Goal: Transaction & Acquisition: Purchase product/service

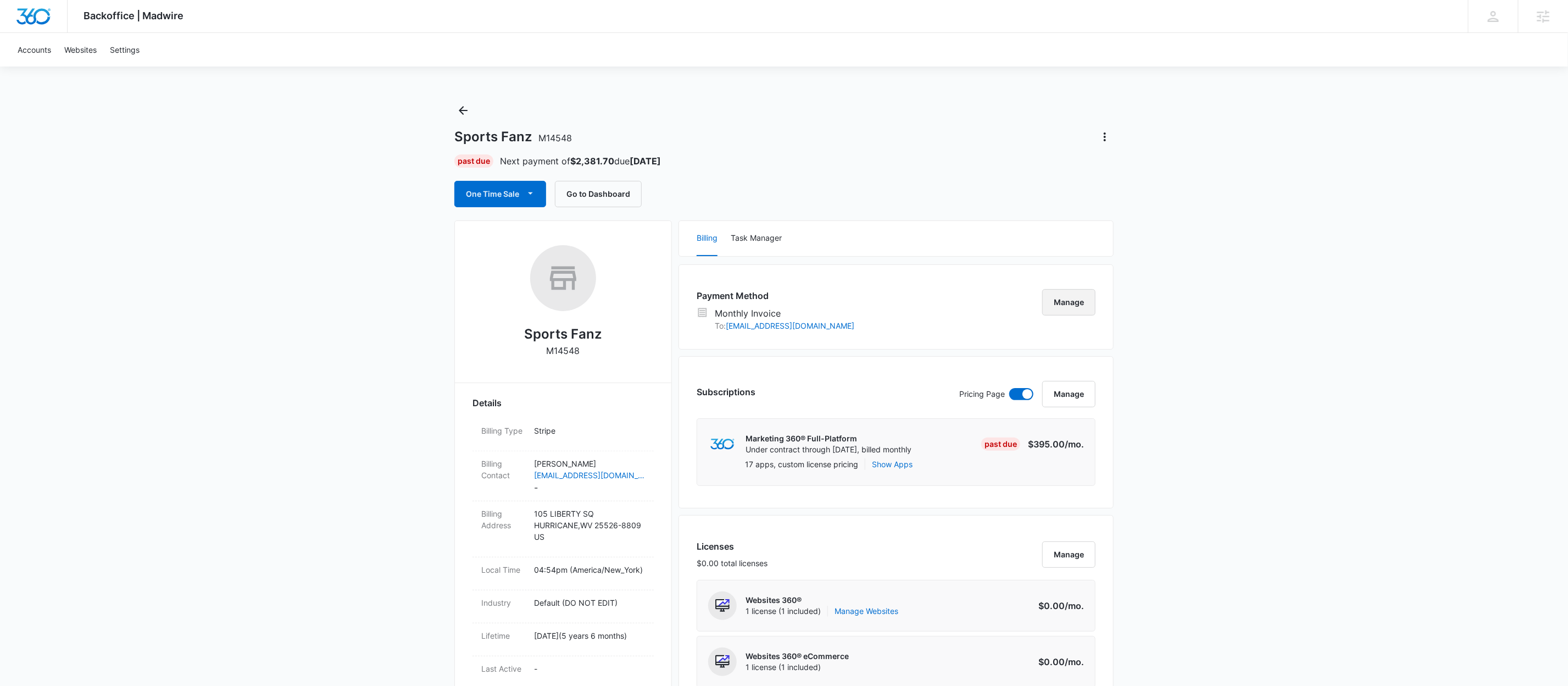
click at [1083, 302] on button "Manage" at bounding box center [1069, 302] width 53 height 27
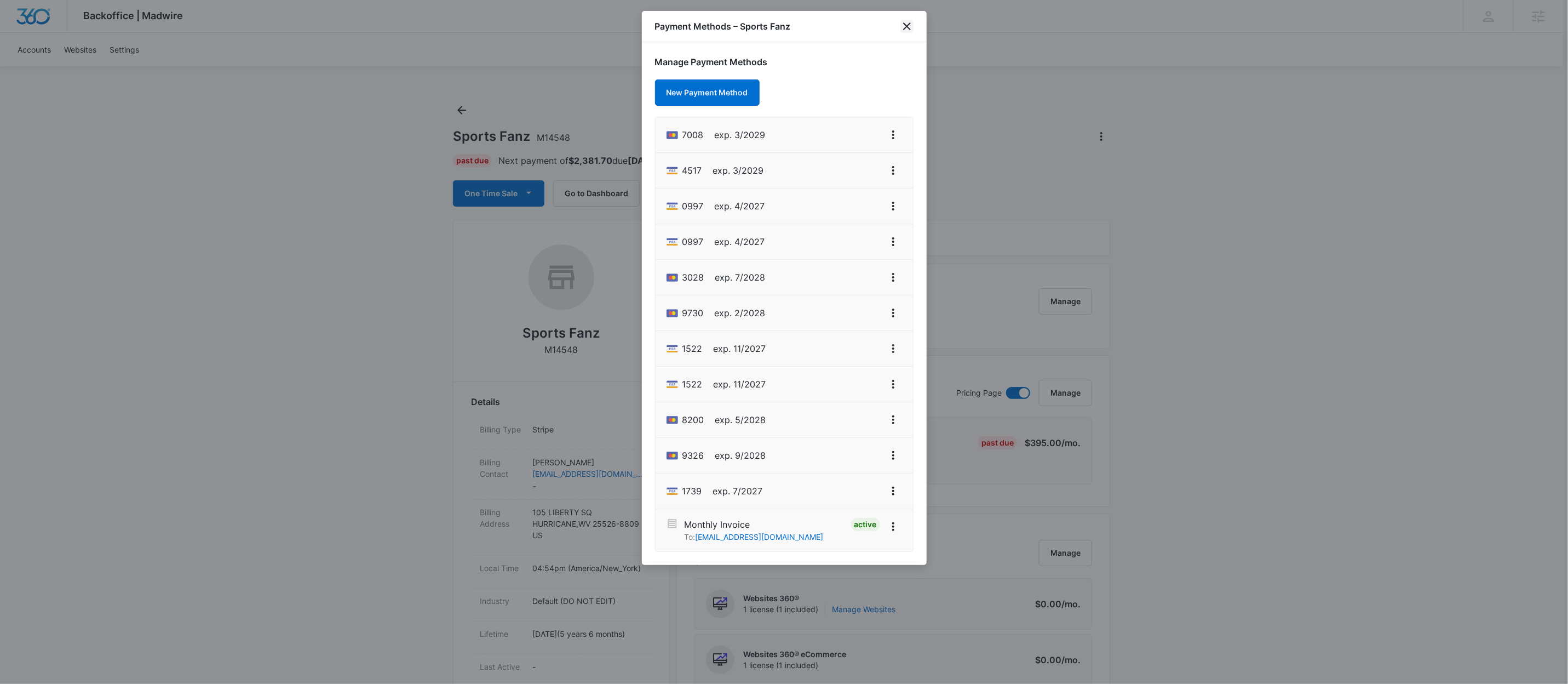
click at [905, 22] on icon "close" at bounding box center [907, 27] width 13 height 13
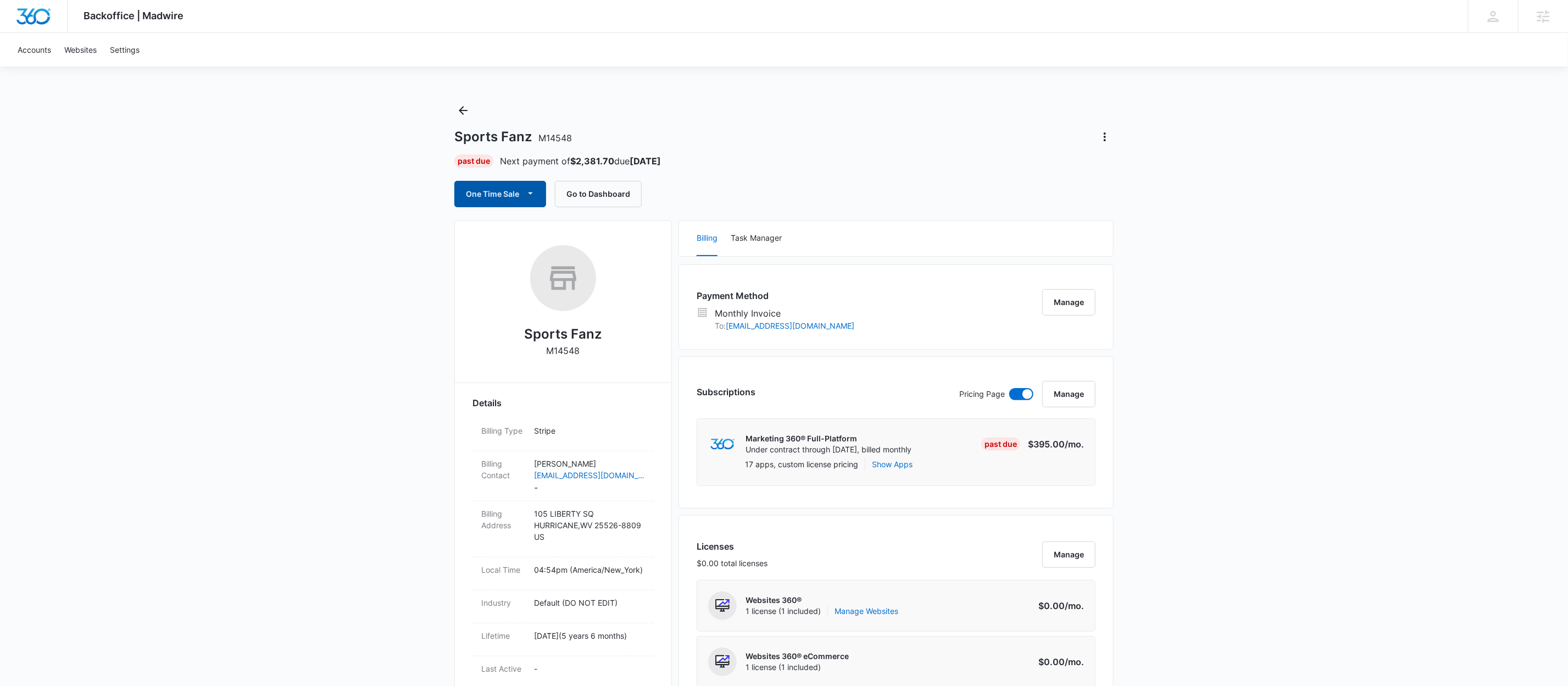
click at [509, 178] on div "Sports Fanz M14548 Past Due Next payment of $2,381.70 due [DATE] One Time Sale …" at bounding box center [784, 154] width 659 height 105
click at [511, 185] on button "One Time Sale" at bounding box center [500, 194] width 92 height 27
click at [514, 233] on div "Run One-Time Payment" at bounding box center [533, 232] width 127 height 11
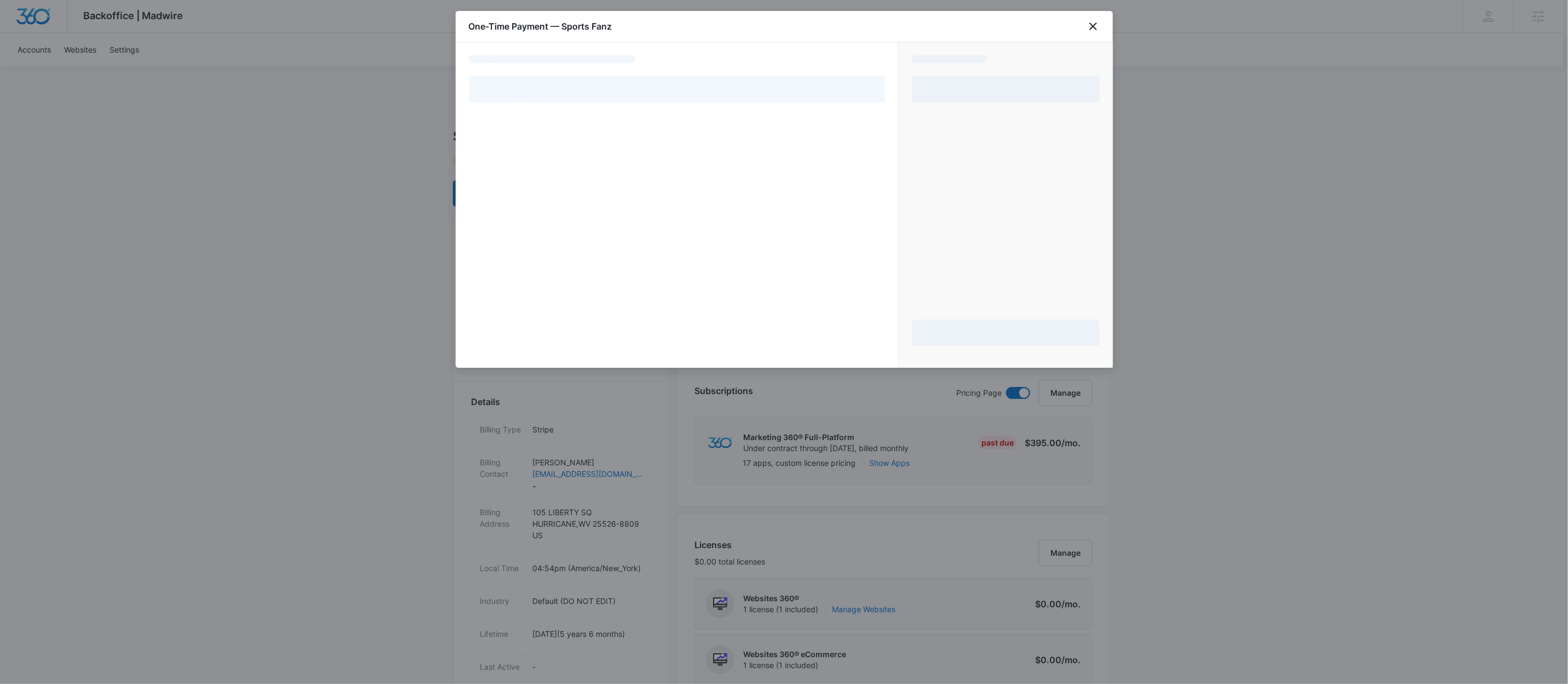
select select "MANUAL_INVOICE"
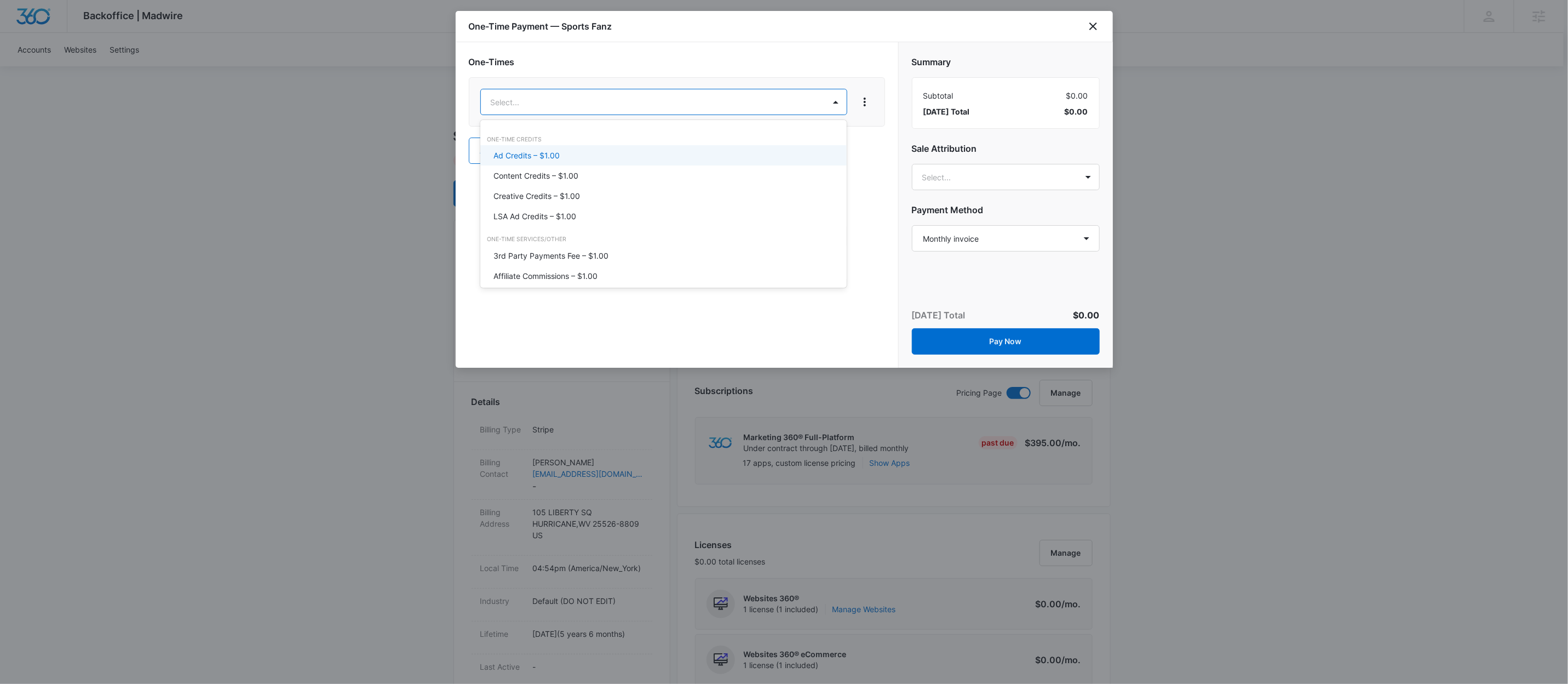
click at [550, 157] on p "Ad Credits – $1.00" at bounding box center [526, 155] width 66 height 11
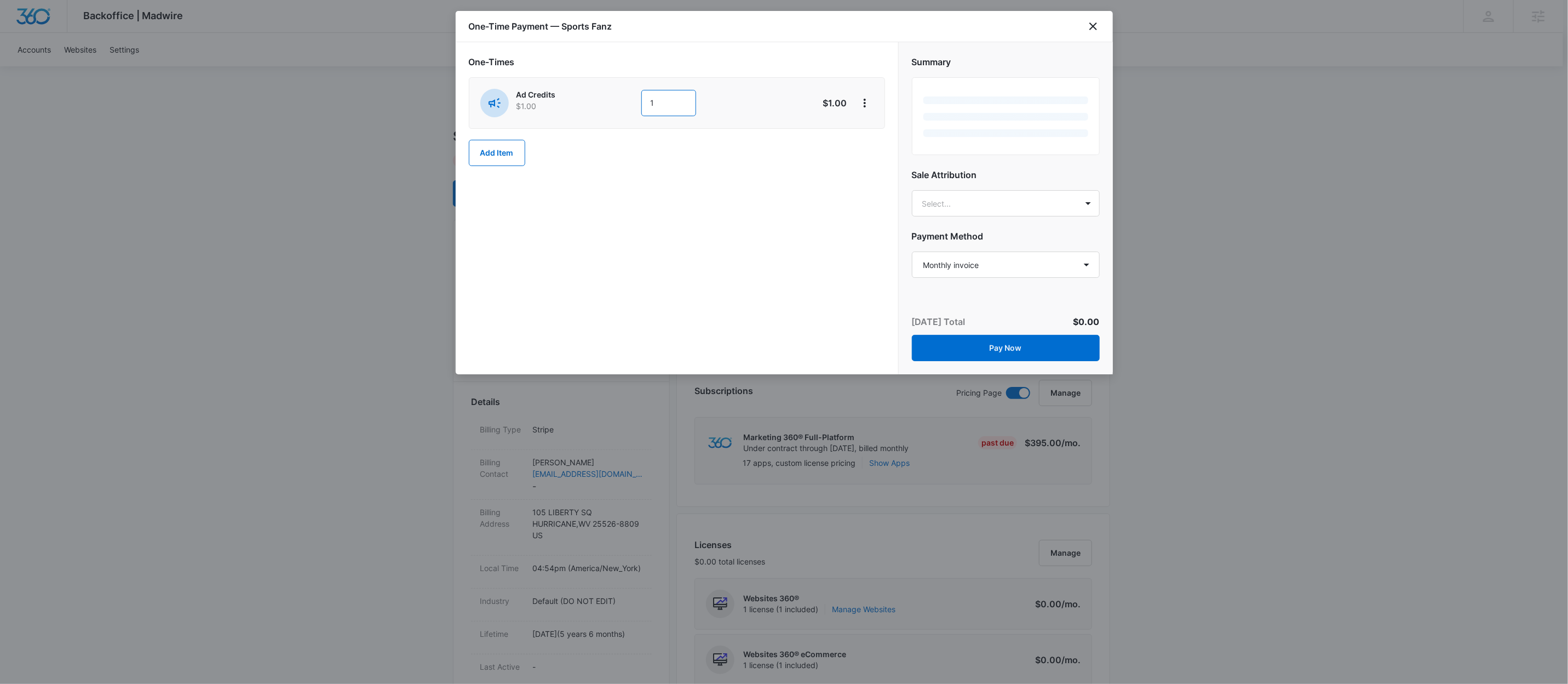
drag, startPoint x: 675, startPoint y: 108, endPoint x: 604, endPoint y: 105, distance: 71.1
click at [604, 105] on div "Ad Credits $1.00 1" at bounding box center [637, 103] width 315 height 28
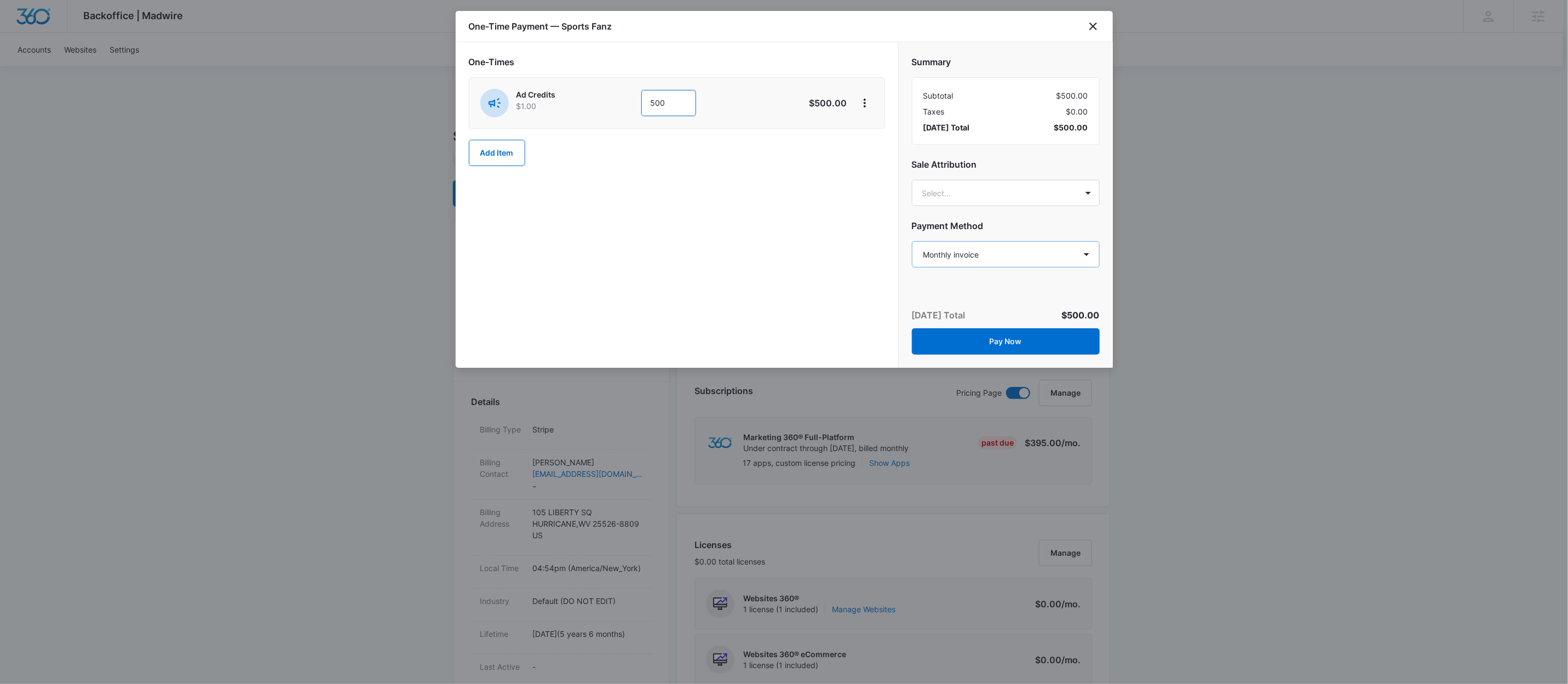
type input "500"
click at [952, 249] on select "Select a payment method Mastercard ending in 7008 Visa ending in 4517 Visa endi…" at bounding box center [1006, 255] width 187 height 27
select select "pm_1RrRiBA4n8RTgNjUJFz31uSB"
click at [912, 242] on select "Select a payment method Mastercard ending in 7008 Visa ending in 4517 Visa endi…" at bounding box center [1006, 255] width 187 height 27
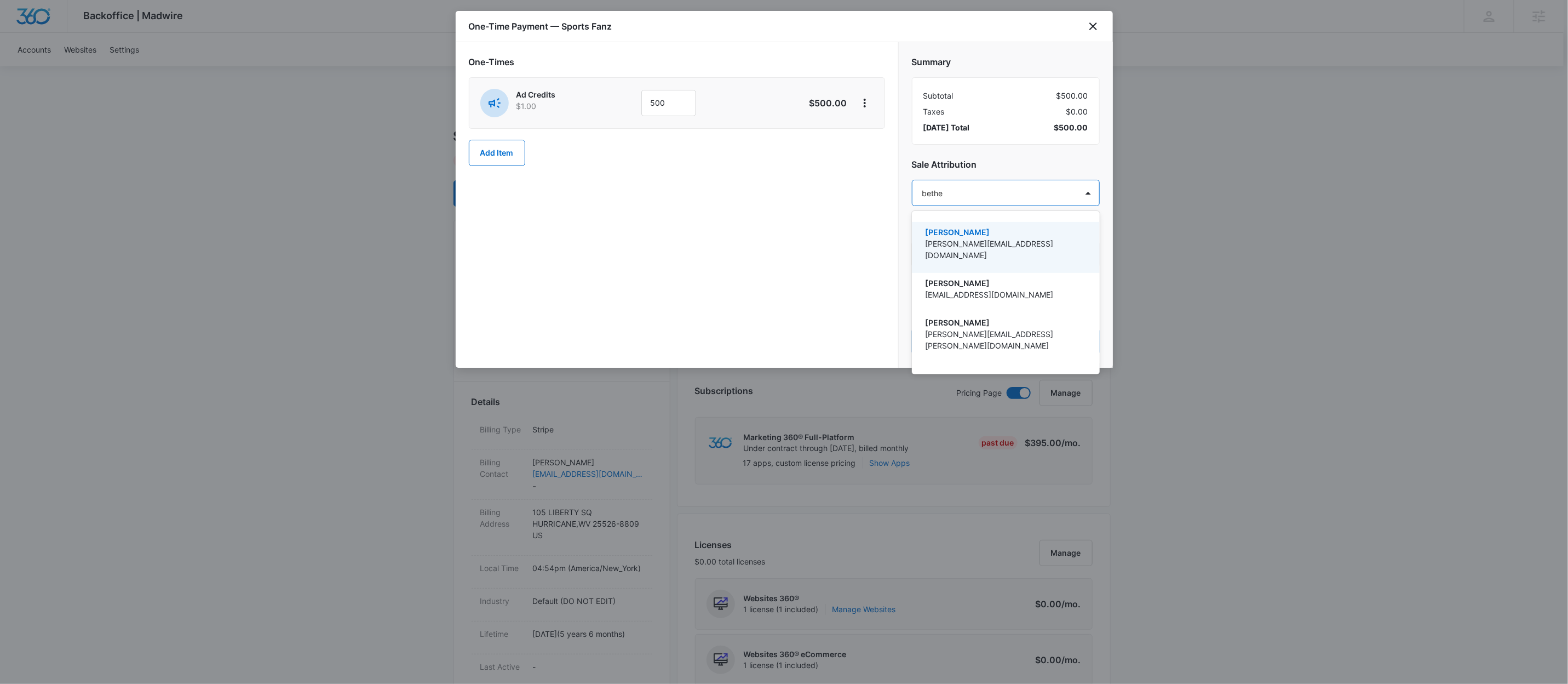
type input "bethel"
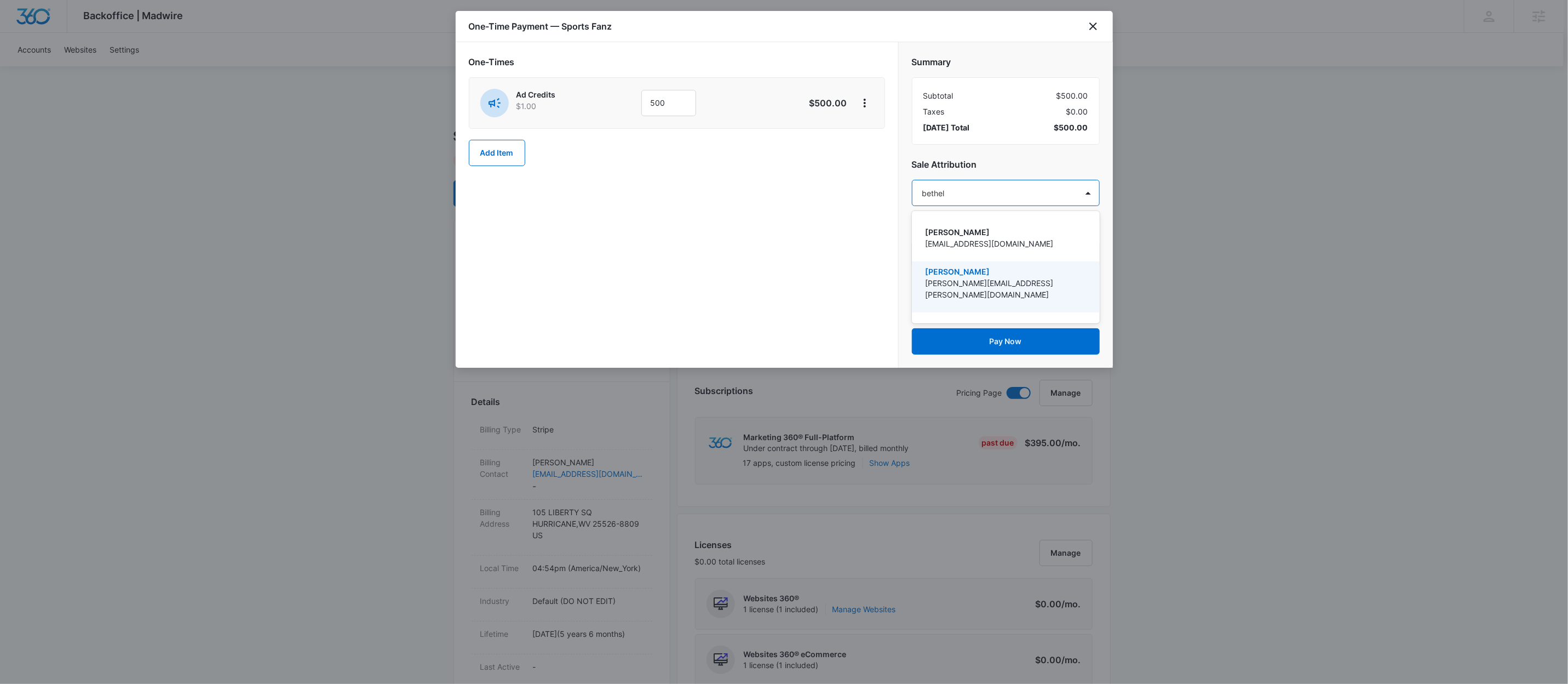
click at [1030, 270] on p "[PERSON_NAME]" at bounding box center [1005, 272] width 159 height 11
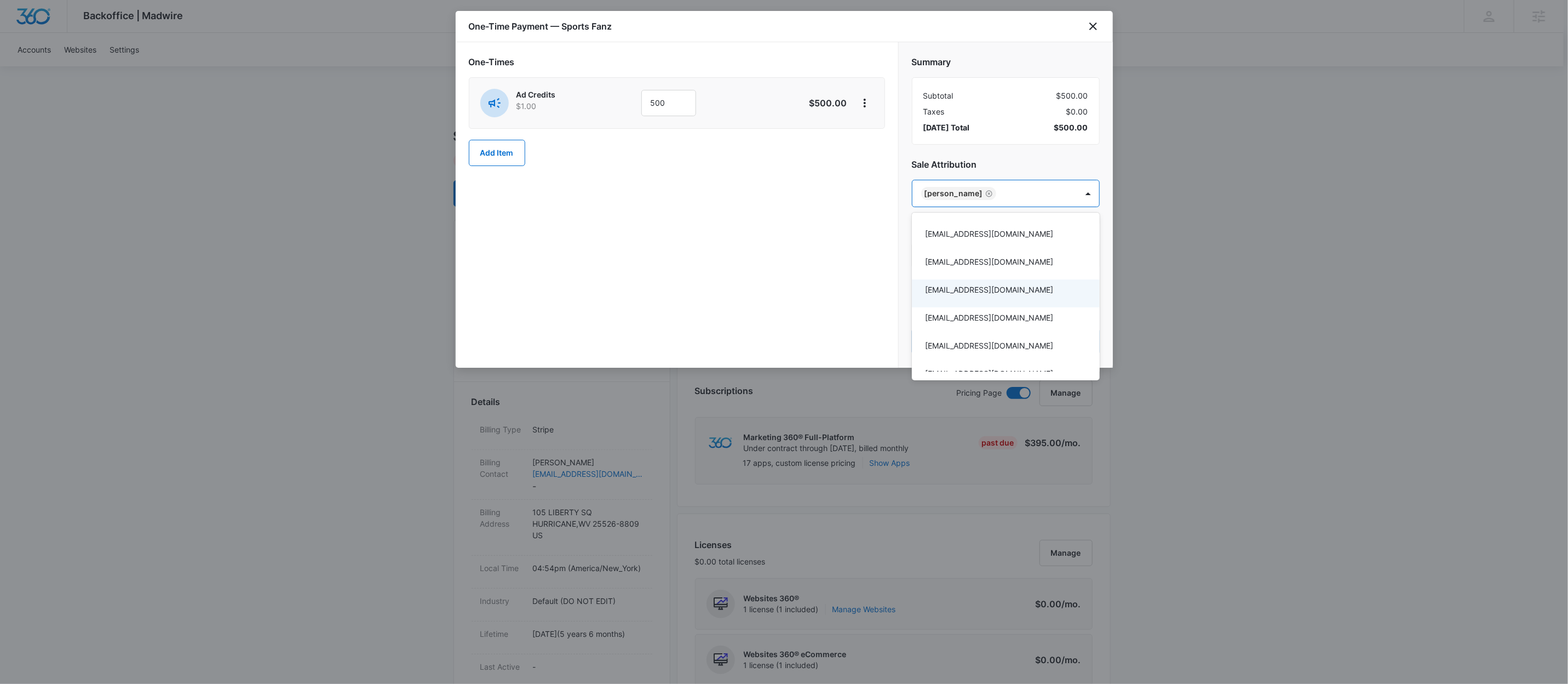
click at [1008, 148] on div at bounding box center [784, 342] width 1568 height 684
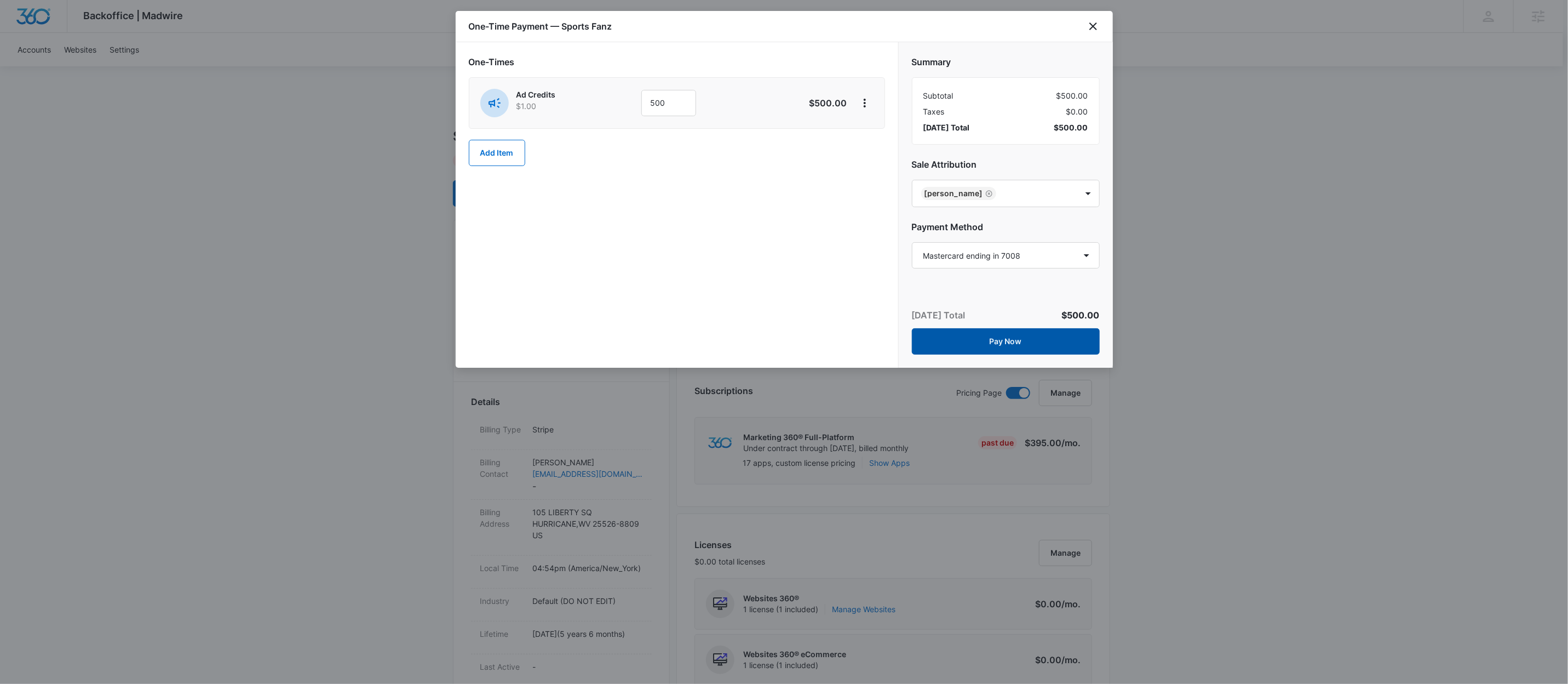
click at [1003, 339] on button "Pay Now" at bounding box center [1006, 342] width 187 height 27
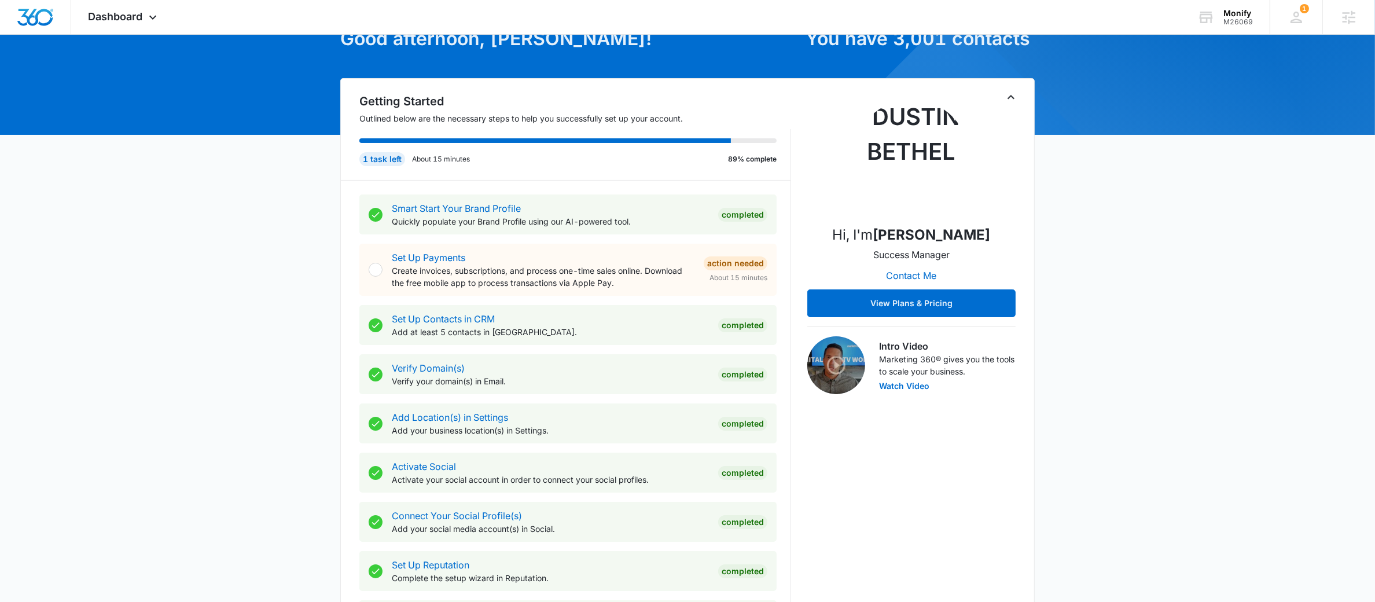
scroll to position [480, 0]
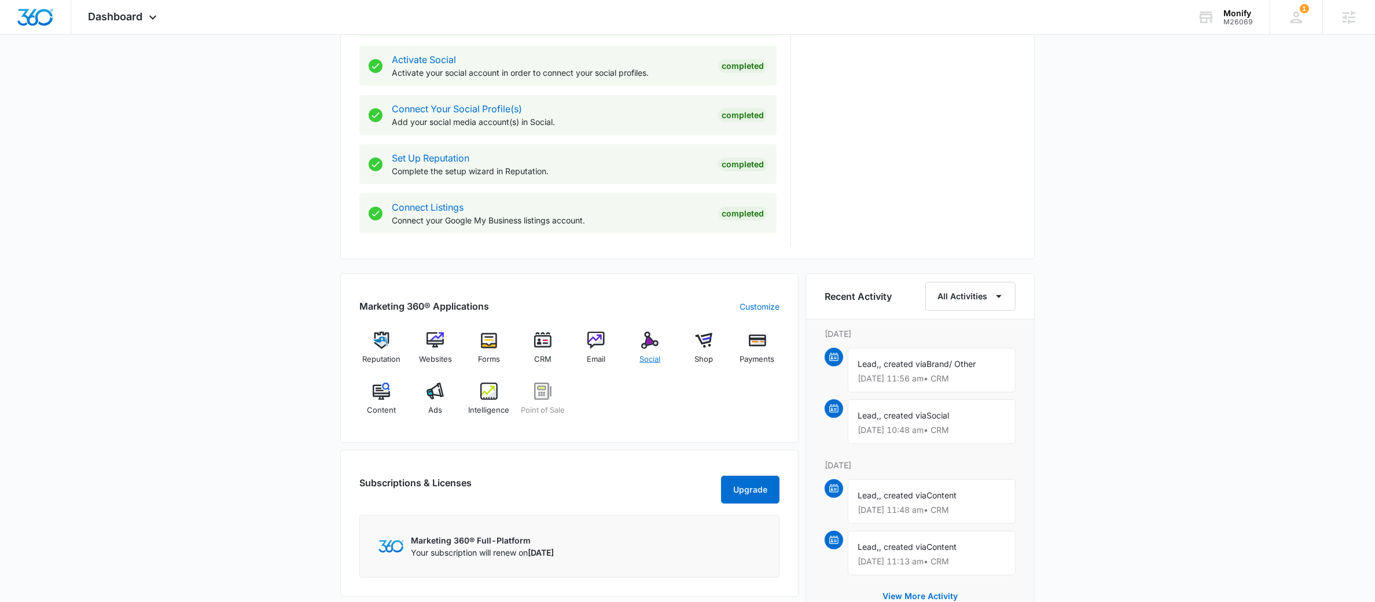
click at [654, 342] on img at bounding box center [649, 340] width 17 height 17
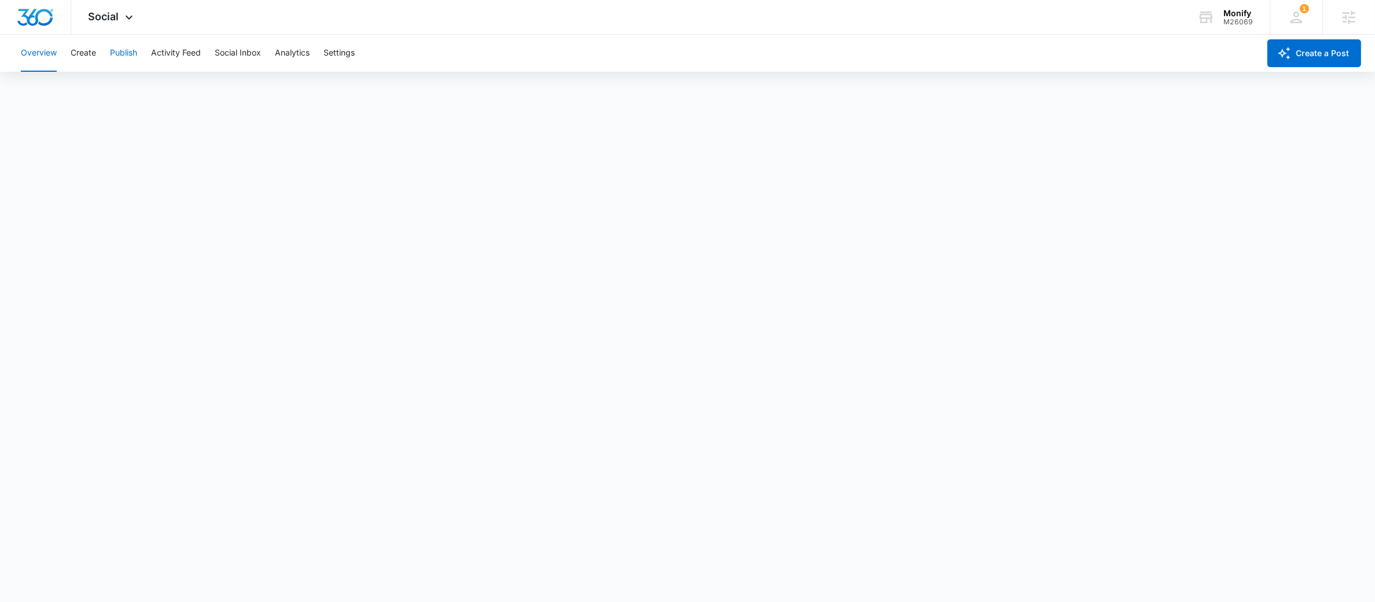
click at [131, 54] on button "Publish" at bounding box center [123, 53] width 27 height 37
click at [348, 49] on button "Settings" at bounding box center [338, 53] width 31 height 37
